Goal: Find specific page/section: Find specific page/section

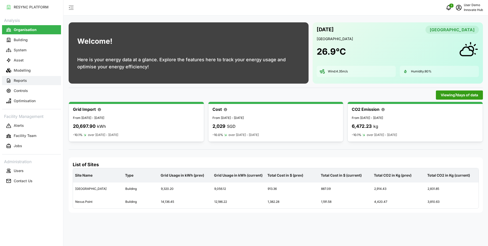
click at [42, 83] on button "Reports" at bounding box center [31, 80] width 59 height 9
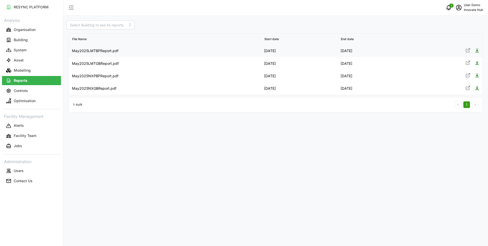
click at [469, 51] on icon at bounding box center [467, 50] width 3 height 3
click at [50, 69] on button "Modelling" at bounding box center [31, 70] width 59 height 9
